Goal: Information Seeking & Learning: Learn about a topic

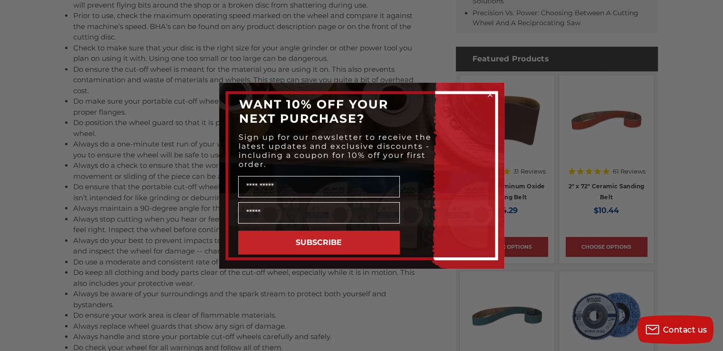
scroll to position [570, 0]
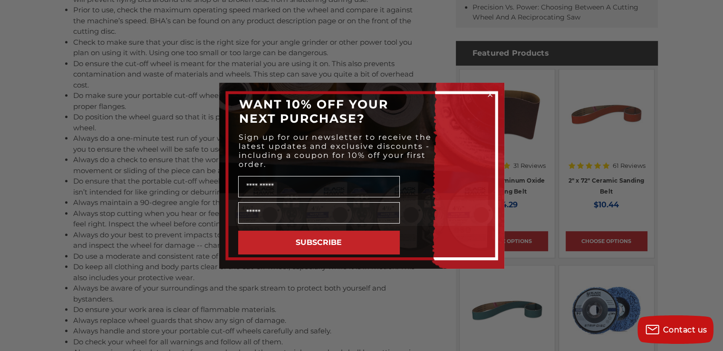
click at [491, 94] on circle "Close dialog" at bounding box center [489, 94] width 9 height 9
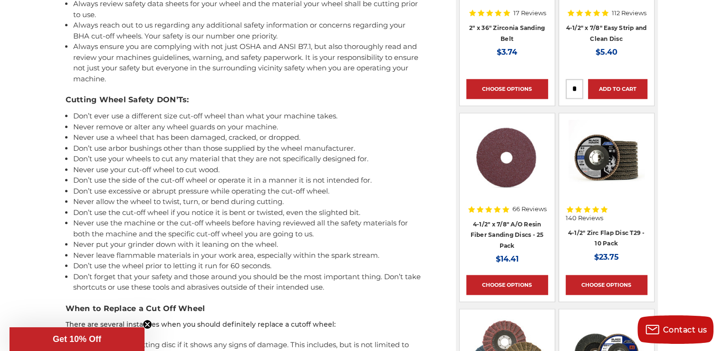
scroll to position [950, 0]
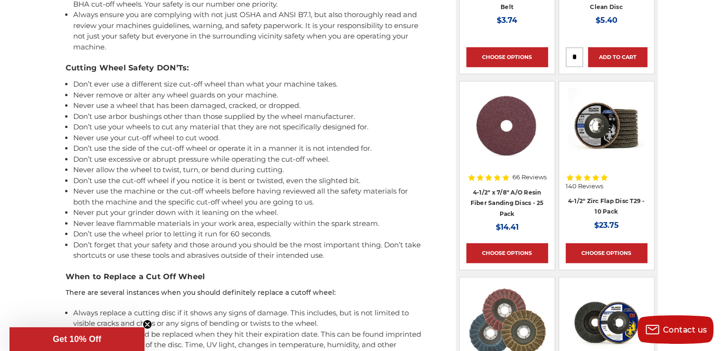
drag, startPoint x: 346, startPoint y: 256, endPoint x: 70, endPoint y: 78, distance: 327.9
copy ul "Lor’i dolo sit a consectet adip eli-sed doeiu temp inci utla etdolor magna. Ali…"
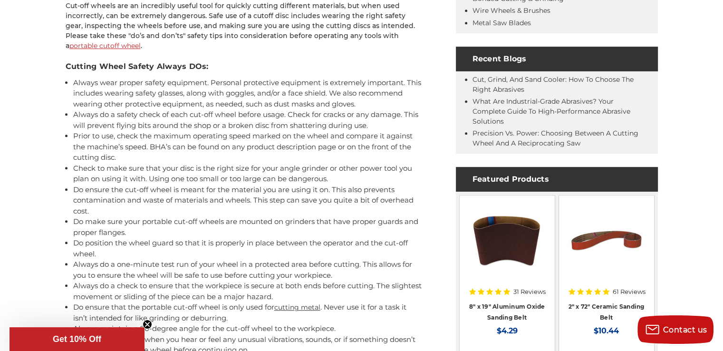
scroll to position [443, 0]
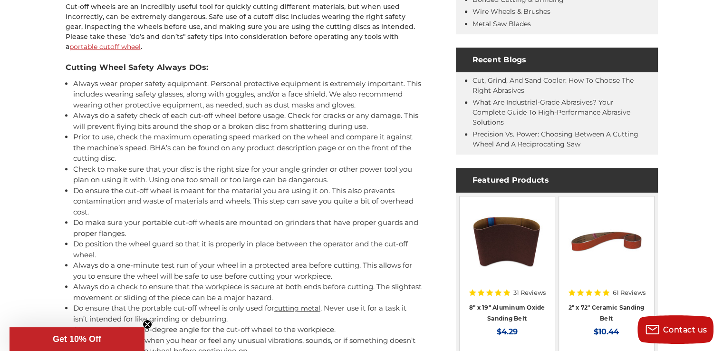
click at [118, 160] on li "Prior to use, check the maximum operating speed marked on the wheel and compare…" at bounding box center [247, 148] width 349 height 32
click at [126, 236] on li "Do make sure your portable cut-off wheels are mounted on grinders that have pro…" at bounding box center [247, 227] width 349 height 21
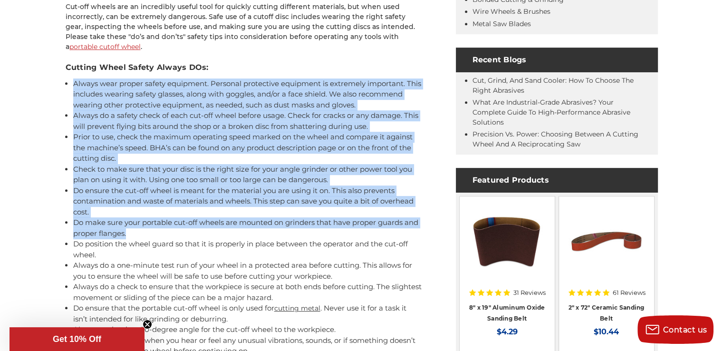
drag, startPoint x: 126, startPoint y: 236, endPoint x: 56, endPoint y: 85, distance: 166.0
copy ul "Loremi dolo sitame consec adipiscin. Elitsedd eiusmodtem incididun ut laboreetd…"
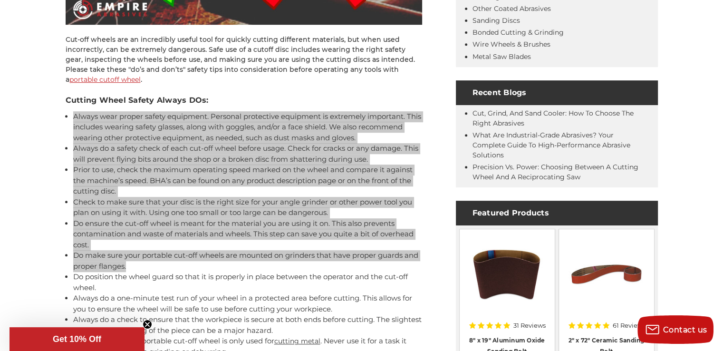
scroll to position [411, 0]
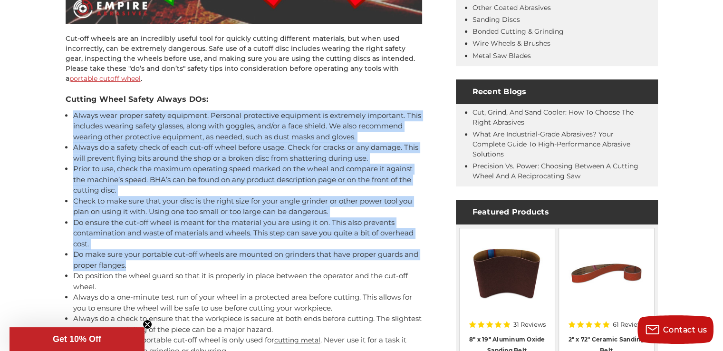
copy ul "Loremi dolo sitame consec adipiscin. Elitsedd eiusmodtem incididun ut laboreetd…"
